Goal: Task Accomplishment & Management: Manage account settings

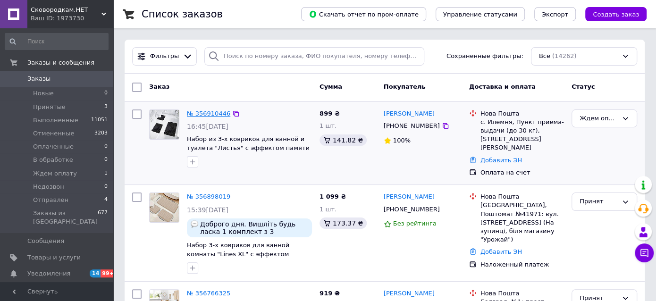
click at [199, 112] on link "№ 356910446" at bounding box center [208, 113] width 43 height 7
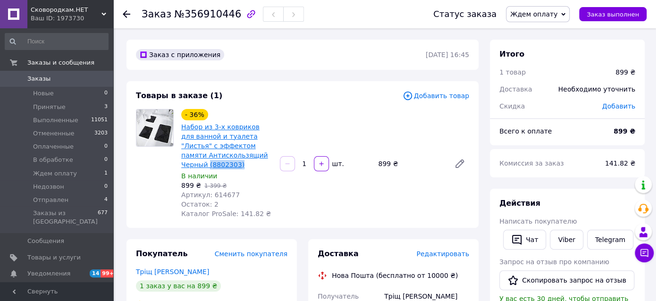
drag, startPoint x: 221, startPoint y: 167, endPoint x: 182, endPoint y: 166, distance: 39.2
click at [182, 166] on span "Набор из 3-х ковриков для ванной и туалета "Листья" с эффектом памяти Антисколь…" at bounding box center [226, 145] width 91 height 47
copy link "(8802303)"
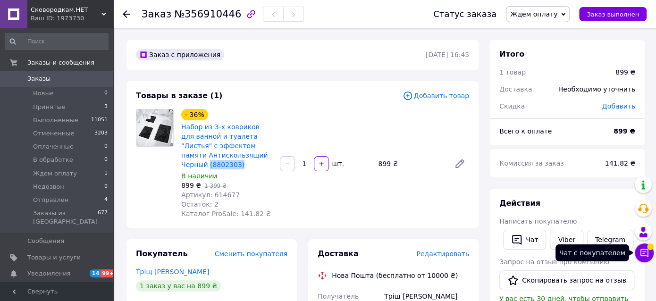
click at [648, 261] on button "Чат с покупателем" at bounding box center [644, 252] width 19 height 19
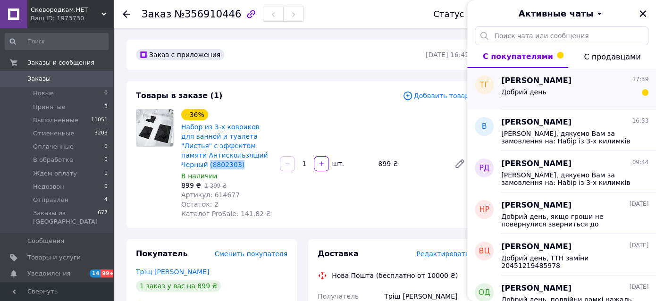
click at [563, 90] on div "Добрий день" at bounding box center [574, 93] width 147 height 15
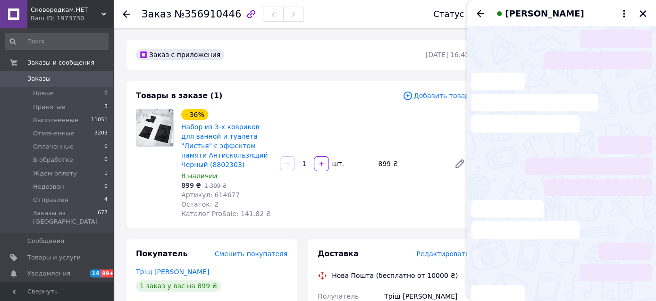
click at [499, 34] on li at bounding box center [561, 49] width 181 height 39
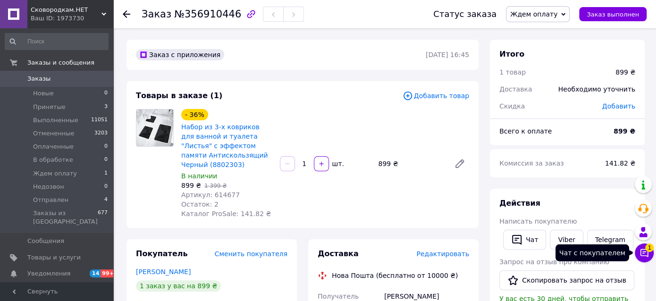
click at [647, 250] on button "Чат с покупателем 1" at bounding box center [644, 252] width 19 height 19
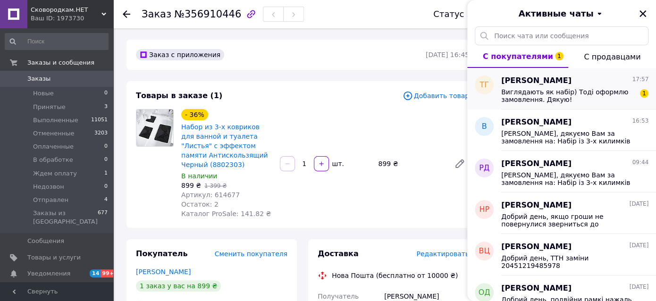
click at [540, 100] on span "Виглядають як набір) Тоді оформлю замовлення. Дякую!" at bounding box center [568, 95] width 134 height 15
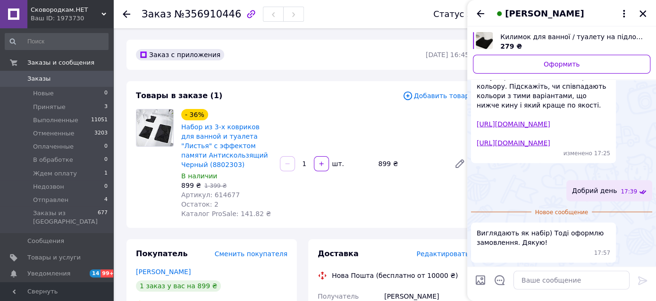
scroll to position [1512, 0]
click at [643, 16] on icon "Закрыть" at bounding box center [642, 13] width 8 height 8
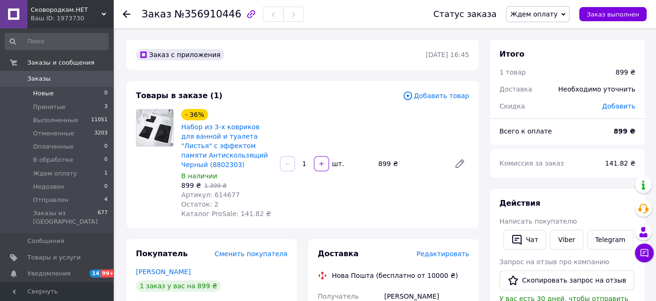
click at [44, 96] on span "Новые" at bounding box center [43, 93] width 21 height 8
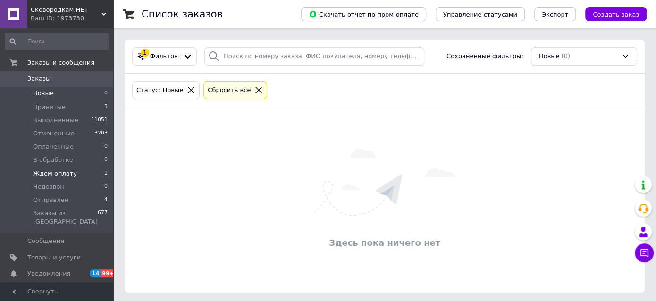
click at [46, 176] on span "Ждем оплату" at bounding box center [55, 173] width 44 height 8
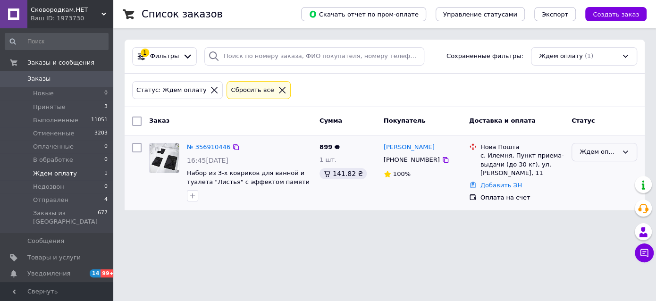
click at [616, 148] on div "Ждем оплату" at bounding box center [598, 152] width 38 height 10
click at [599, 170] on li "Принят" at bounding box center [604, 171] width 65 height 17
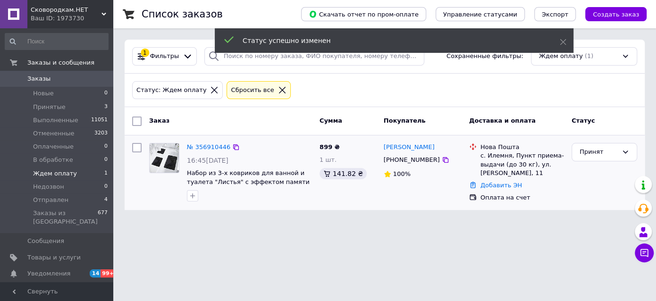
drag, startPoint x: 599, startPoint y: 170, endPoint x: 596, endPoint y: 174, distance: 5.1
click at [596, 174] on div "Принят" at bounding box center [604, 172] width 73 height 67
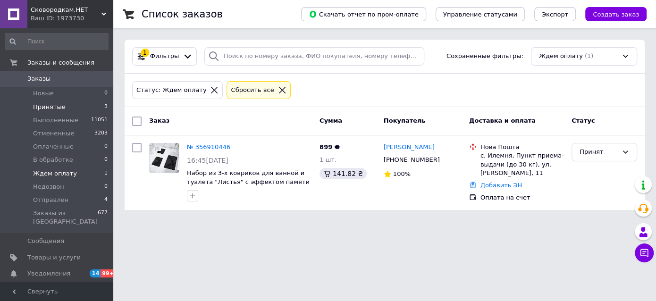
click at [47, 110] on span "Принятые" at bounding box center [49, 107] width 33 height 8
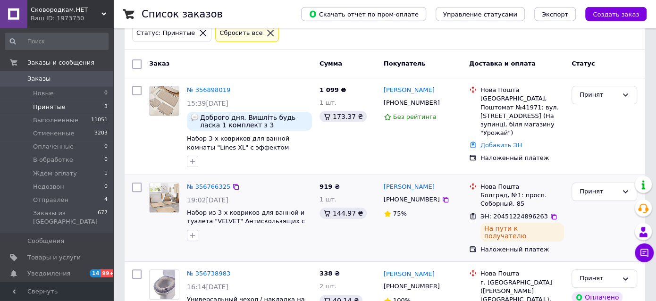
scroll to position [100, 0]
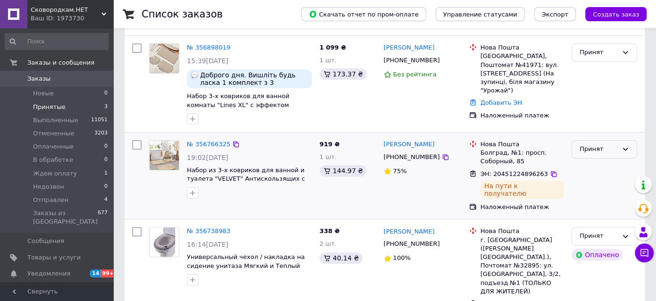
click at [600, 150] on div "Принят" at bounding box center [598, 149] width 38 height 10
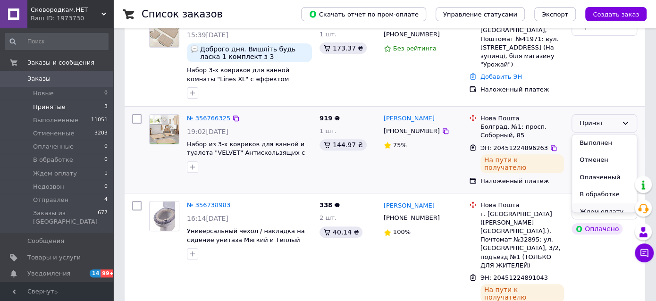
scroll to position [42, 0]
click at [607, 201] on li "Отправлен" at bounding box center [604, 203] width 65 height 17
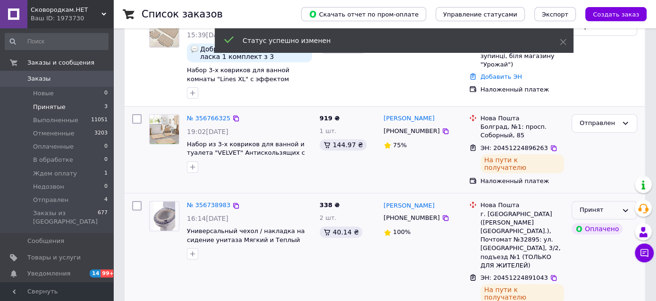
click at [607, 205] on div "Принят" at bounding box center [598, 210] width 38 height 10
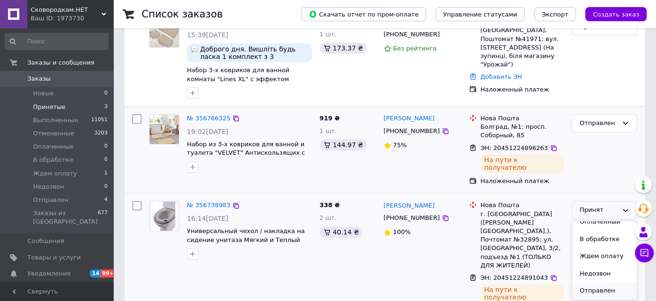
click at [597, 285] on li "Отправлен" at bounding box center [604, 290] width 65 height 17
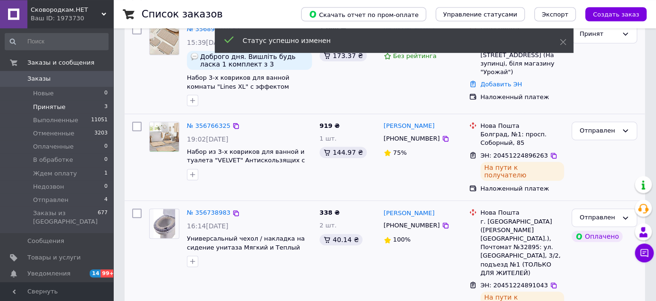
scroll to position [125, 0]
